Goal: Navigation & Orientation: Find specific page/section

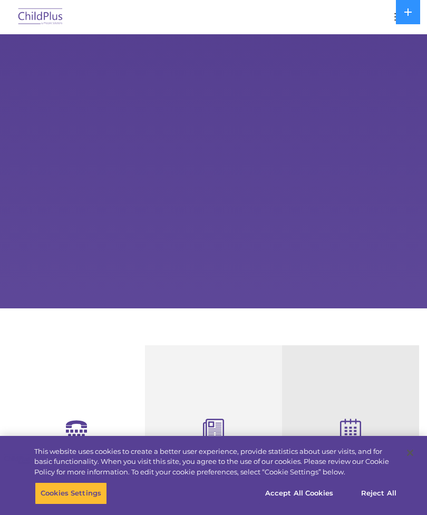
select select "MEDIUM"
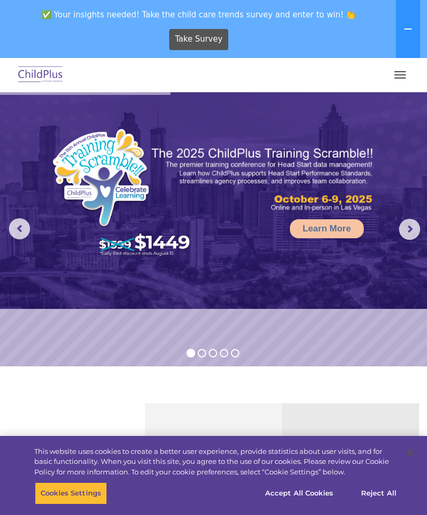
click at [402, 73] on button "button" at bounding box center [400, 74] width 22 height 17
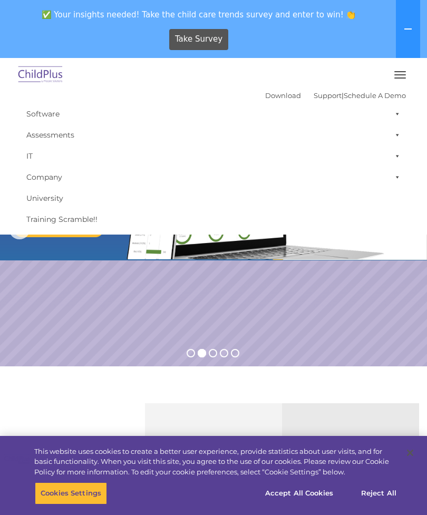
click at [46, 75] on img at bounding box center [41, 75] width 50 height 25
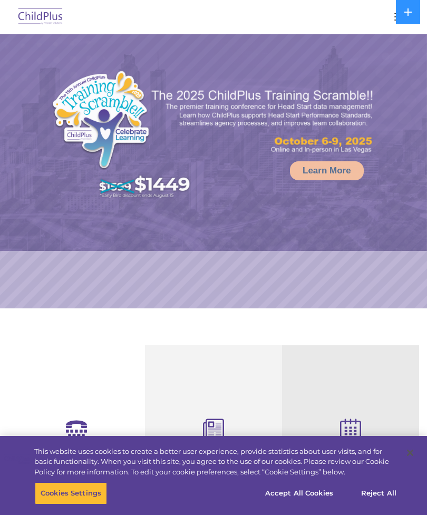
select select "MEDIUM"
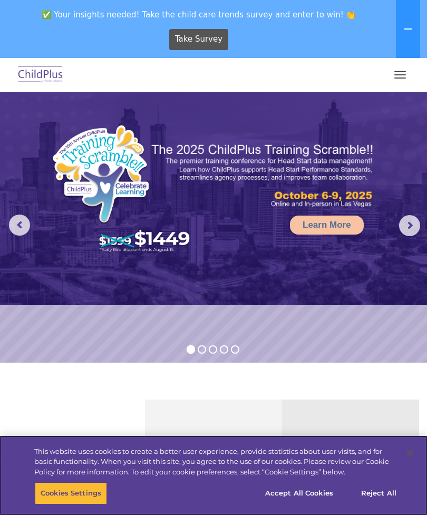
scroll to position [3, 0]
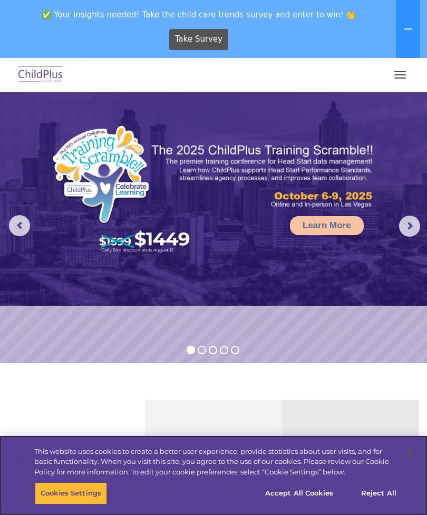
click at [382, 504] on button "Reject All" at bounding box center [379, 493] width 66 height 22
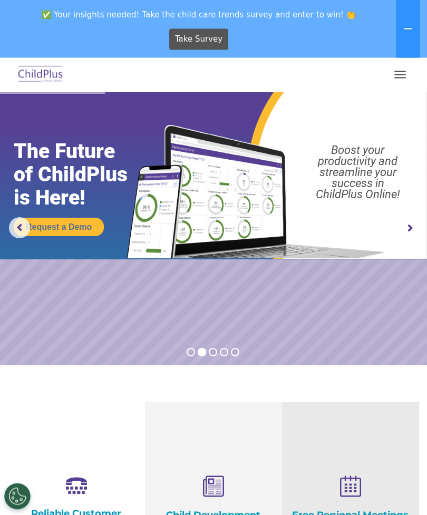
scroll to position [0, 0]
